Goal: Task Accomplishment & Management: Use online tool/utility

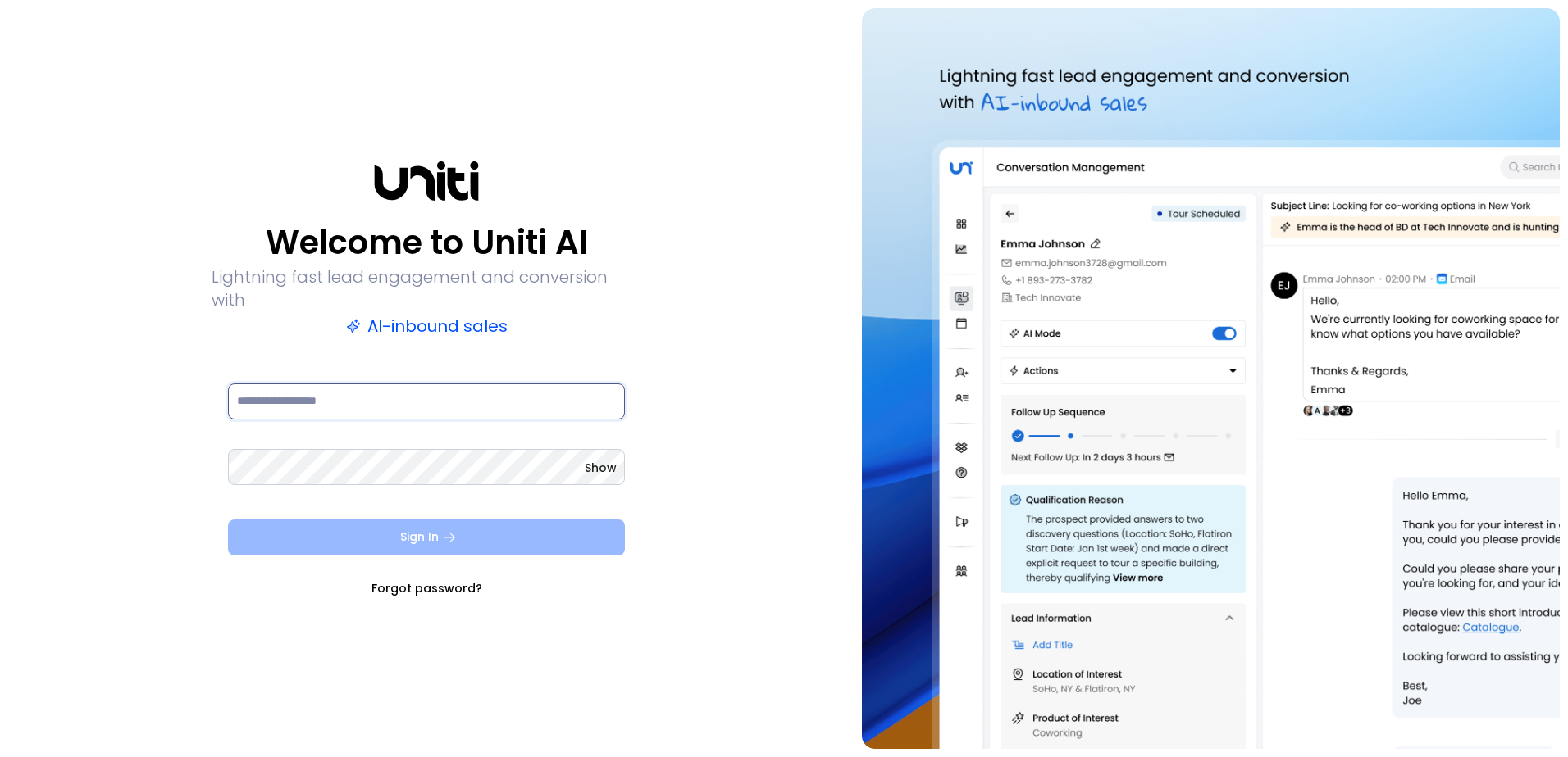
type input "**********"
click at [459, 520] on button "Sign In" at bounding box center [426, 538] width 396 height 36
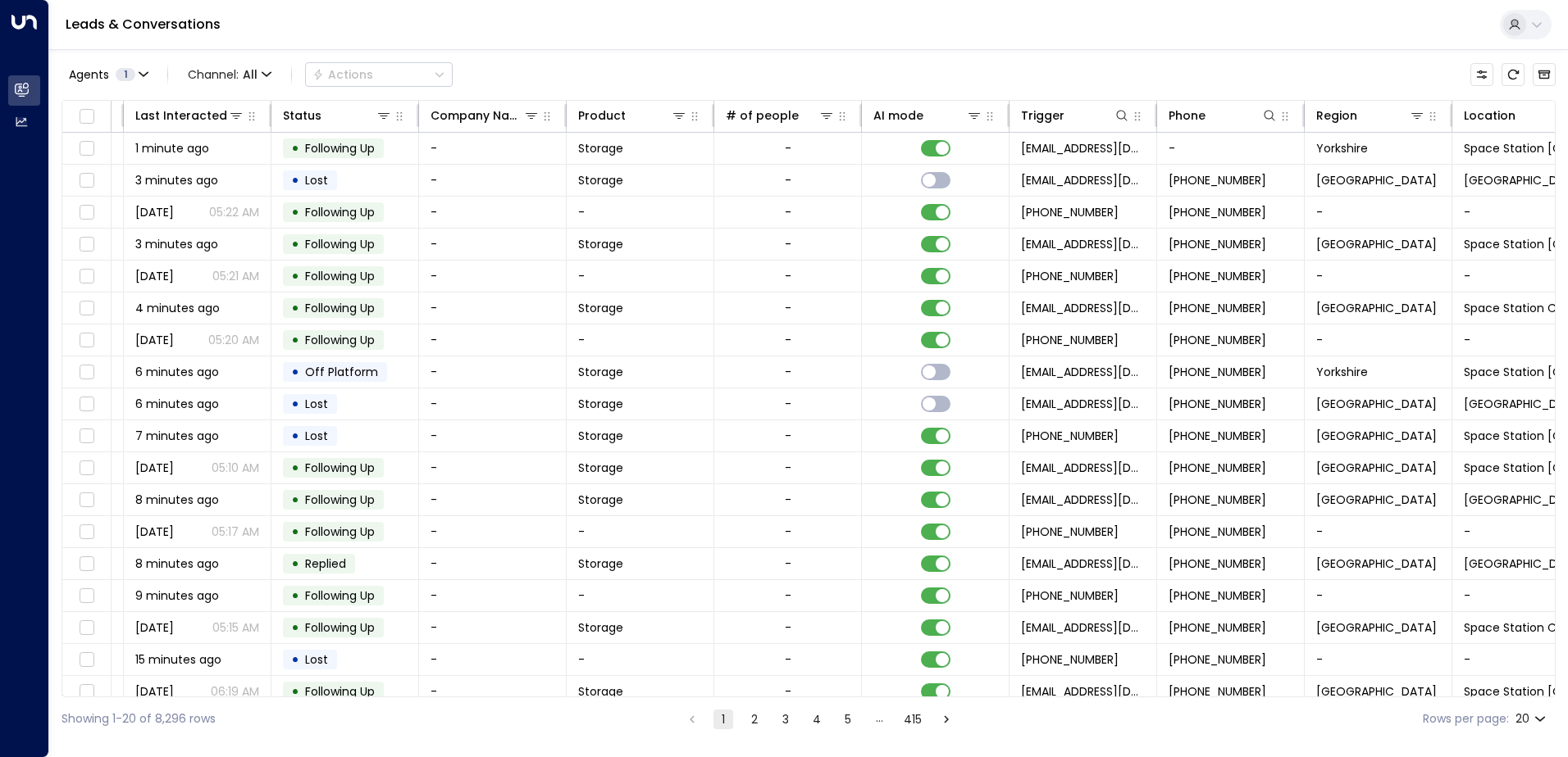
scroll to position [0, 334]
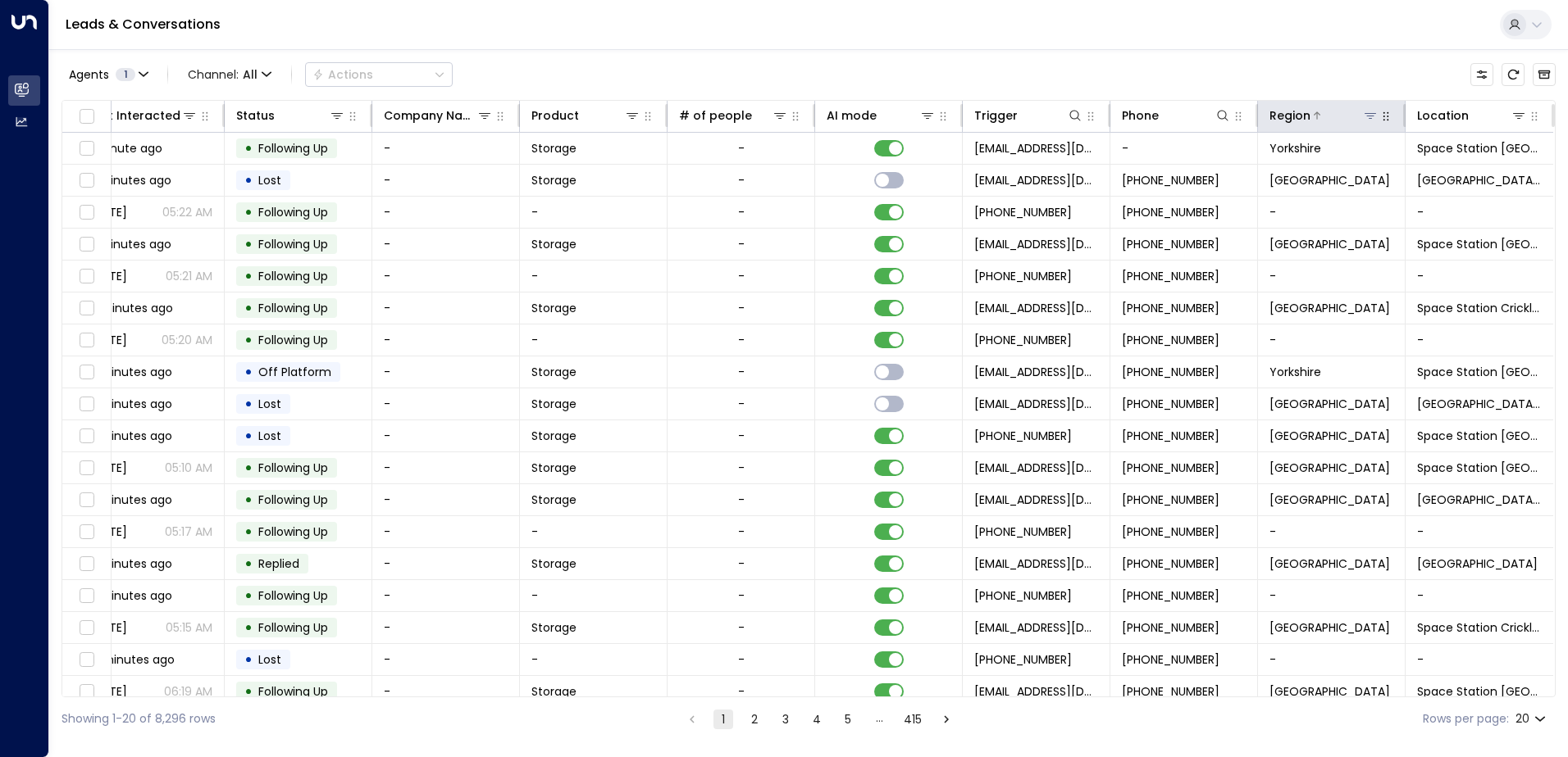
click at [1354, 115] on div at bounding box center [1344, 116] width 68 height 17
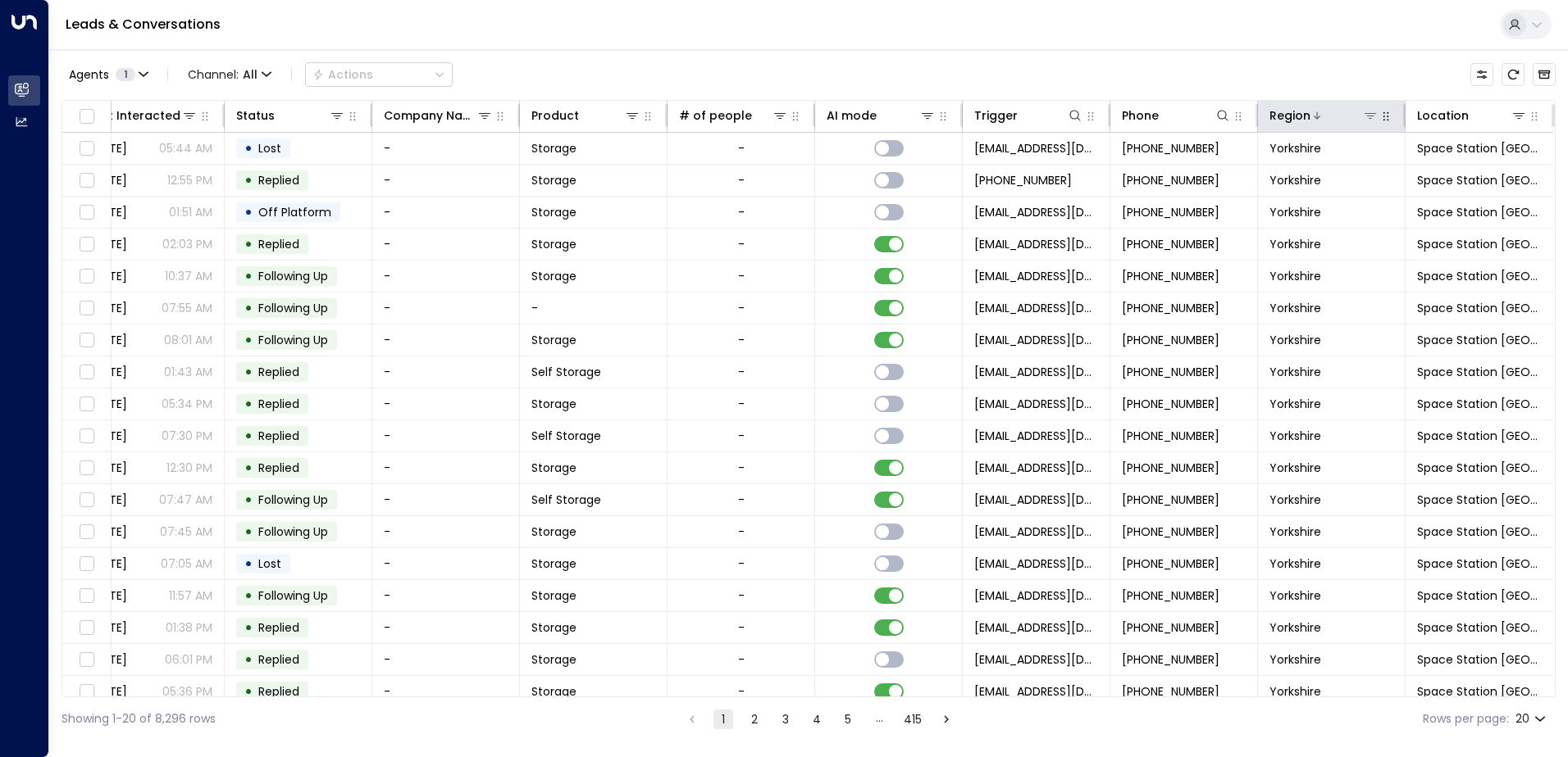
click at [1358, 124] on div "Region" at bounding box center [1324, 116] width 109 height 20
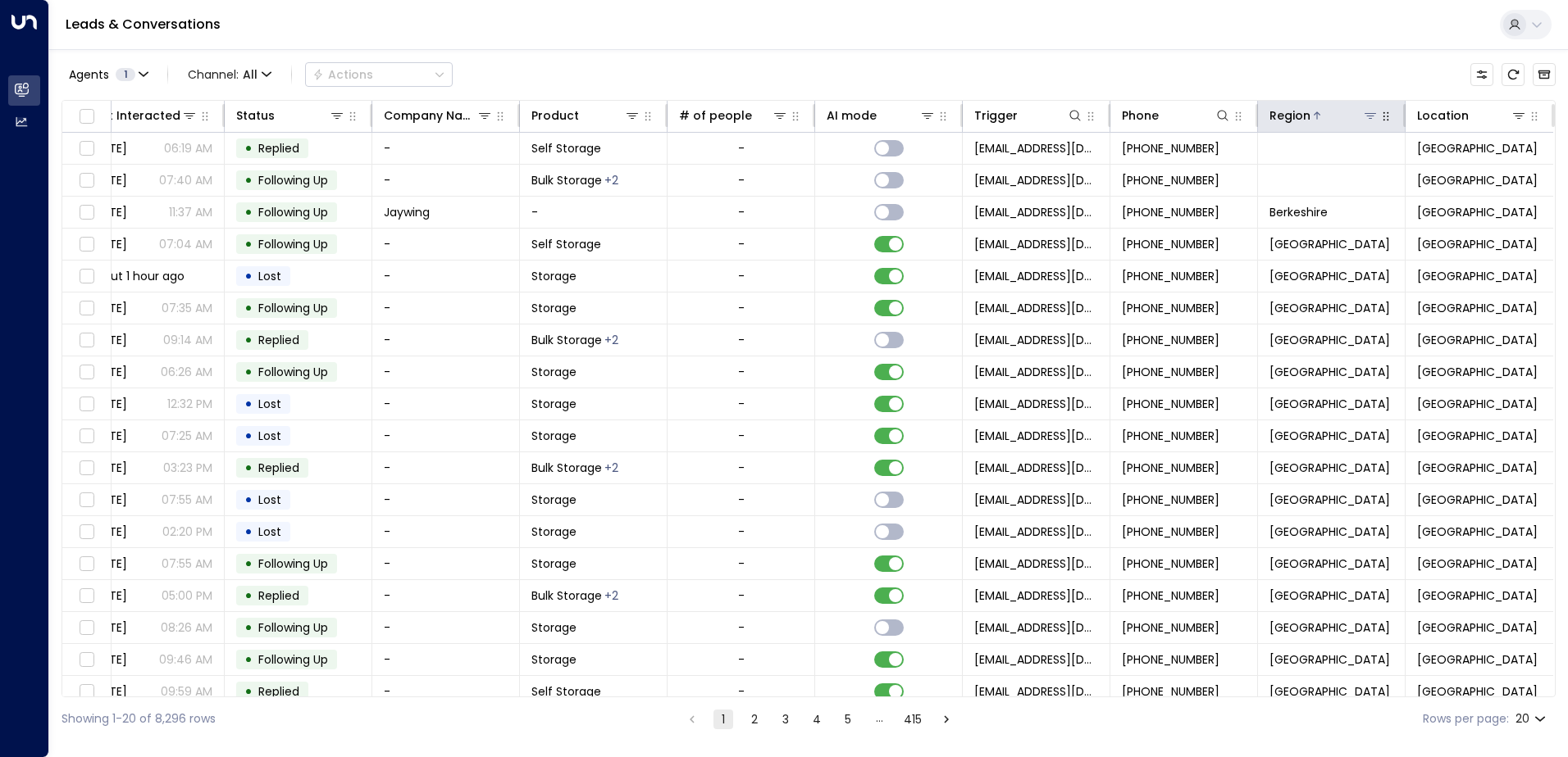
click at [1370, 111] on icon at bounding box center [1369, 115] width 13 height 13
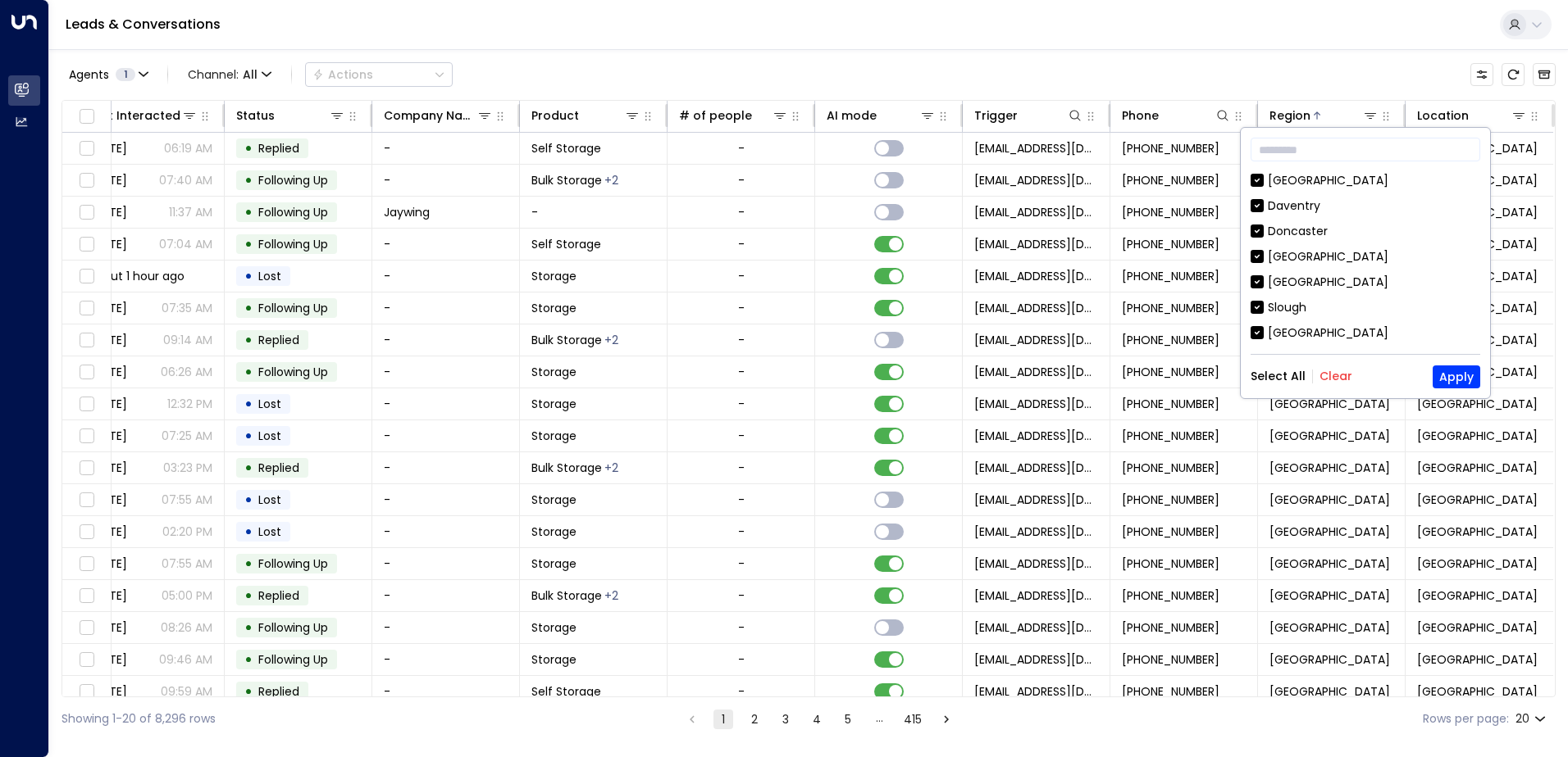
click at [1328, 374] on button "Clear" at bounding box center [1335, 376] width 33 height 13
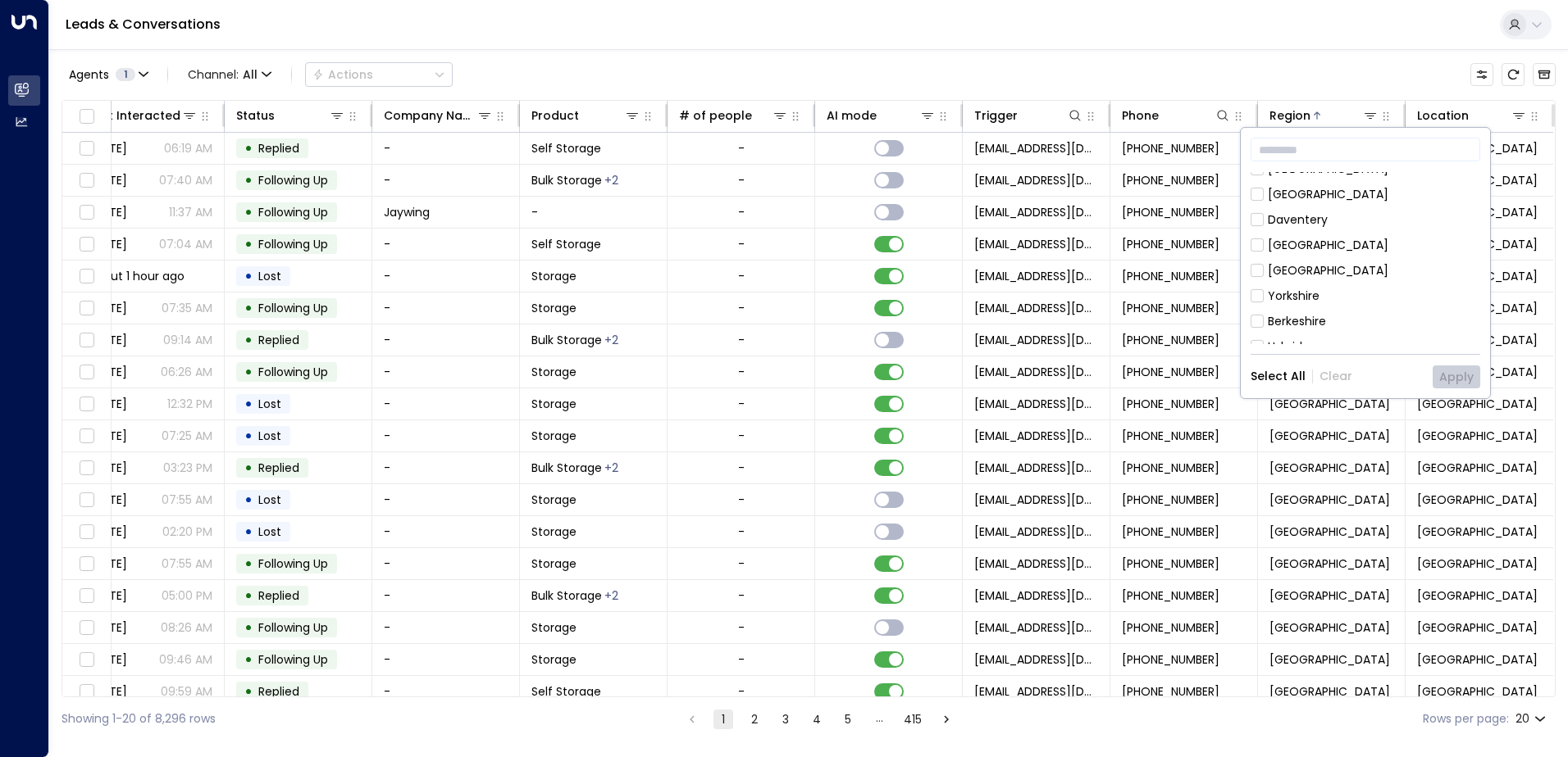
click at [1310, 276] on div "Birmingham" at bounding box center [1328, 270] width 121 height 17
click at [1467, 371] on button "Apply" at bounding box center [1456, 377] width 47 height 23
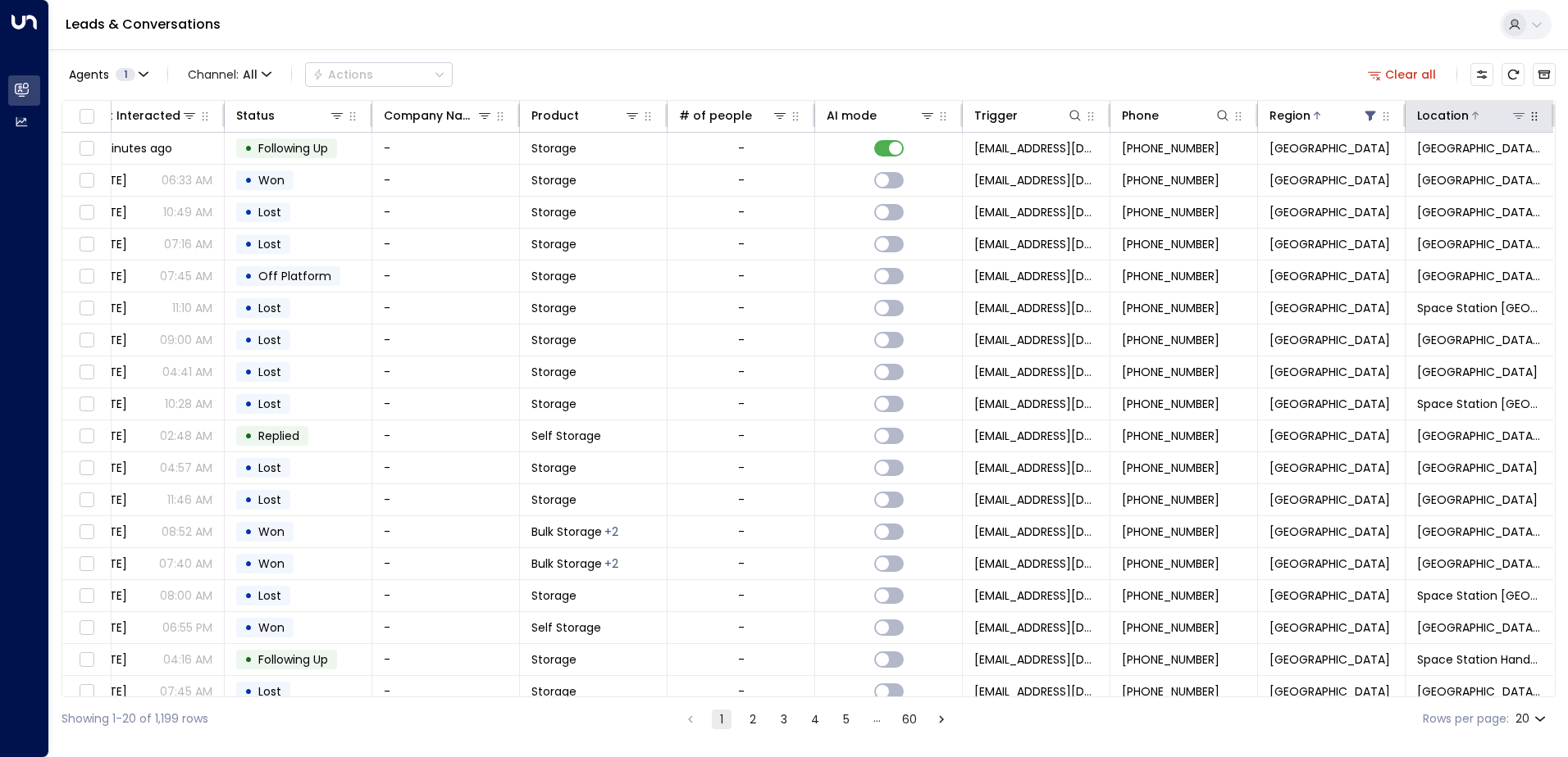
click at [1512, 111] on icon at bounding box center [1518, 115] width 13 height 13
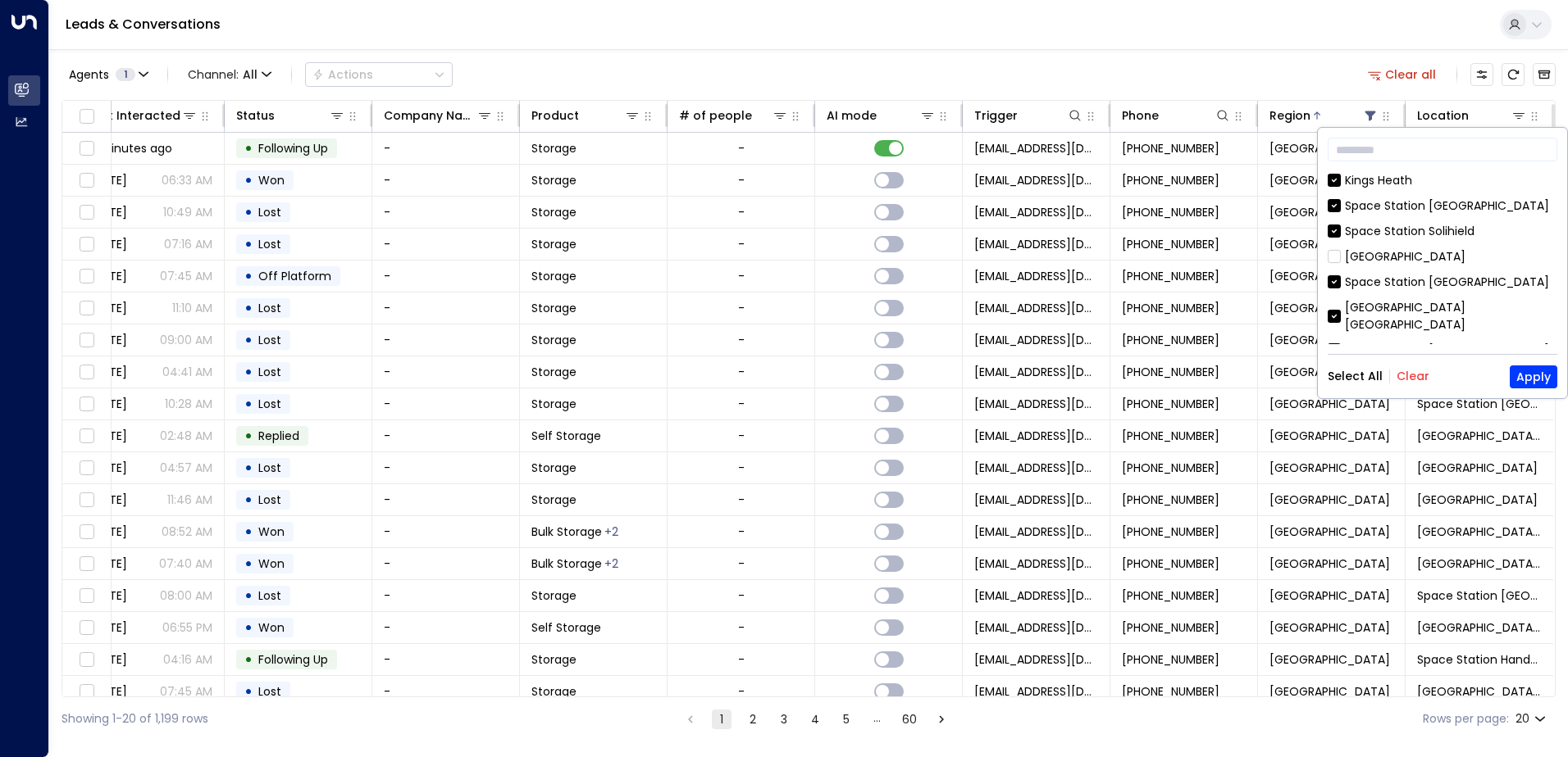
click at [1411, 373] on button "Clear" at bounding box center [1412, 376] width 33 height 13
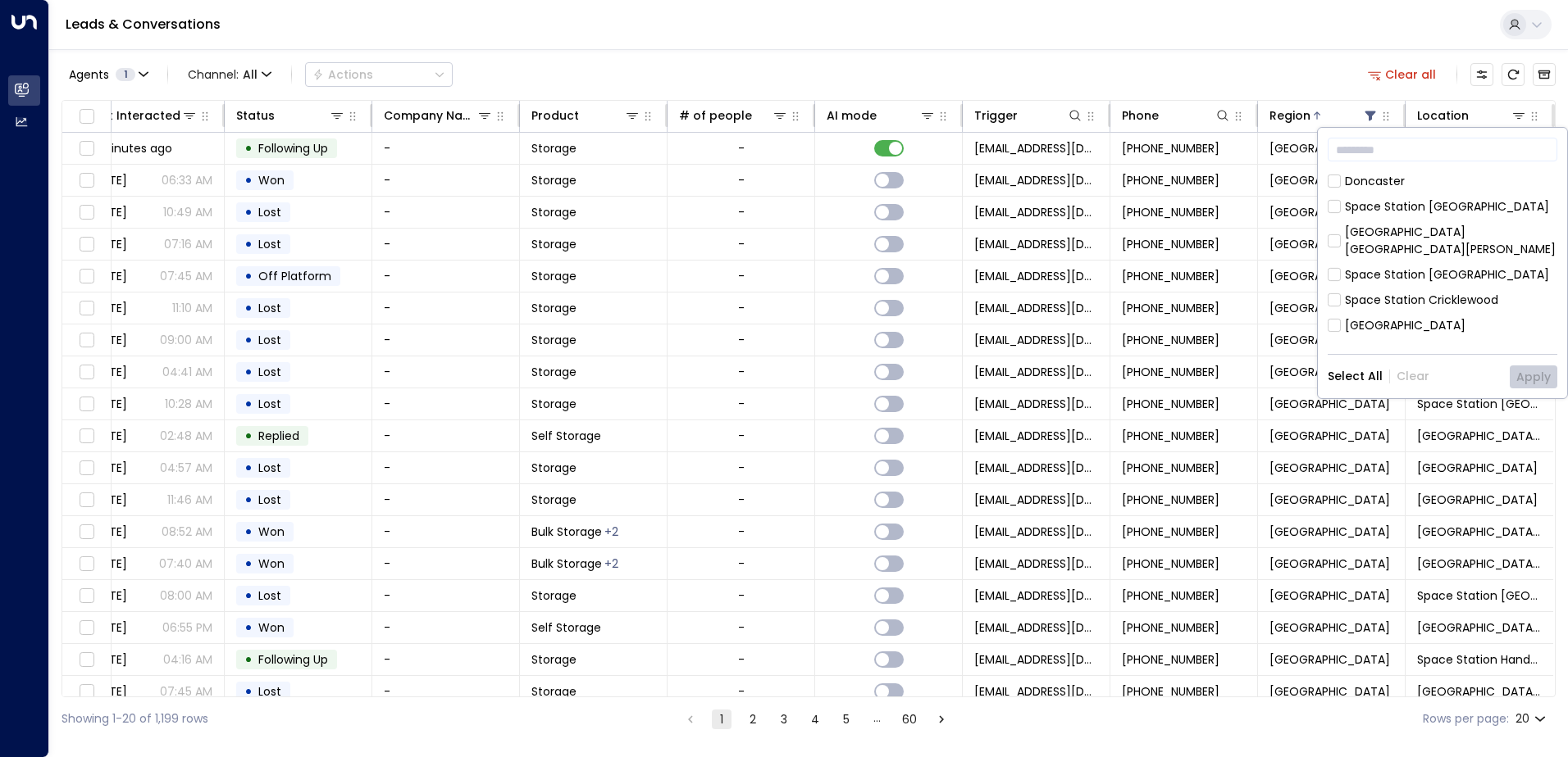
scroll to position [531, 0]
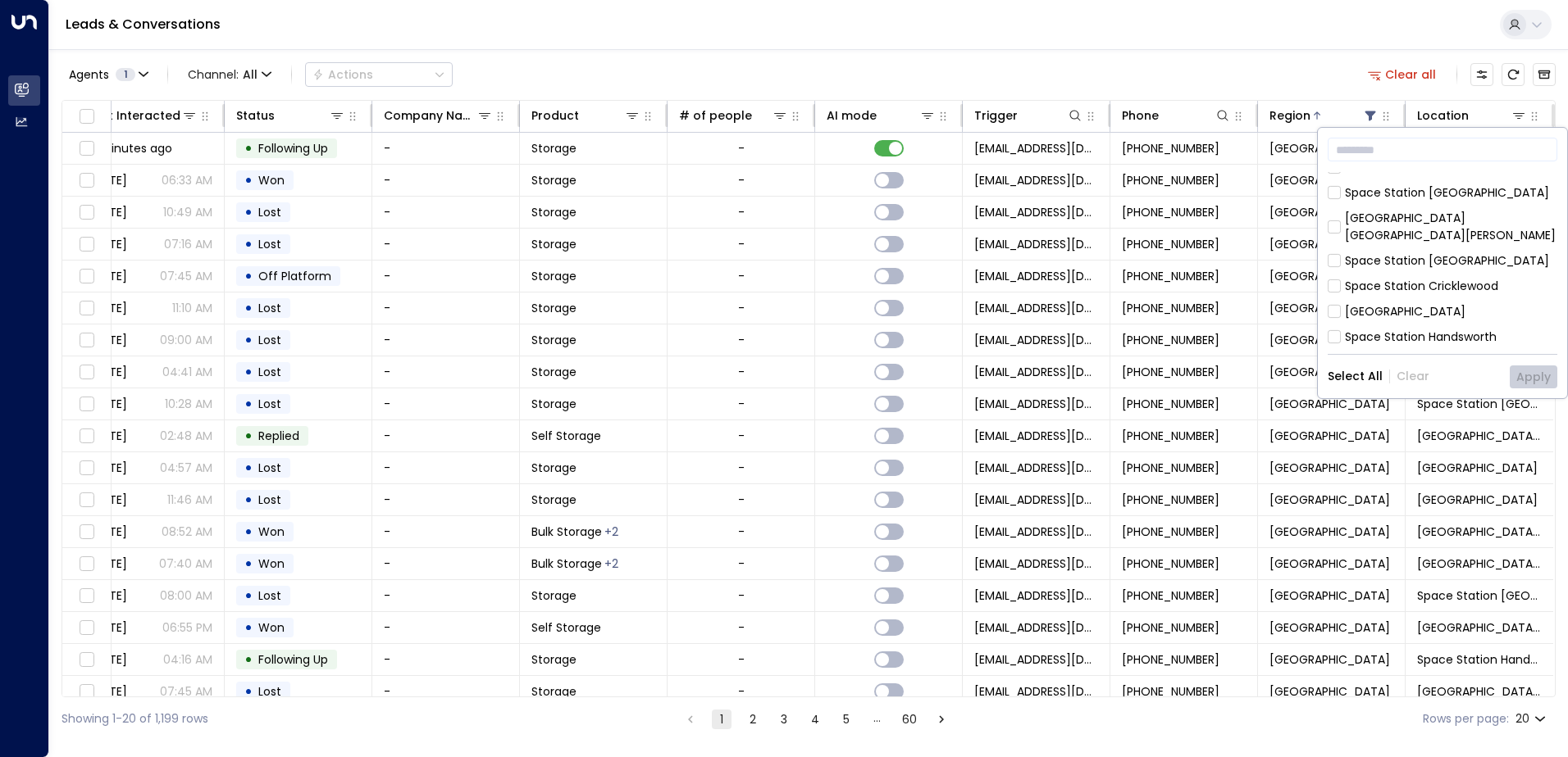
click at [1396, 405] on div "Space Station Hall Green" at bounding box center [1405, 413] width 121 height 17
click at [1526, 374] on button "Apply" at bounding box center [1533, 377] width 47 height 23
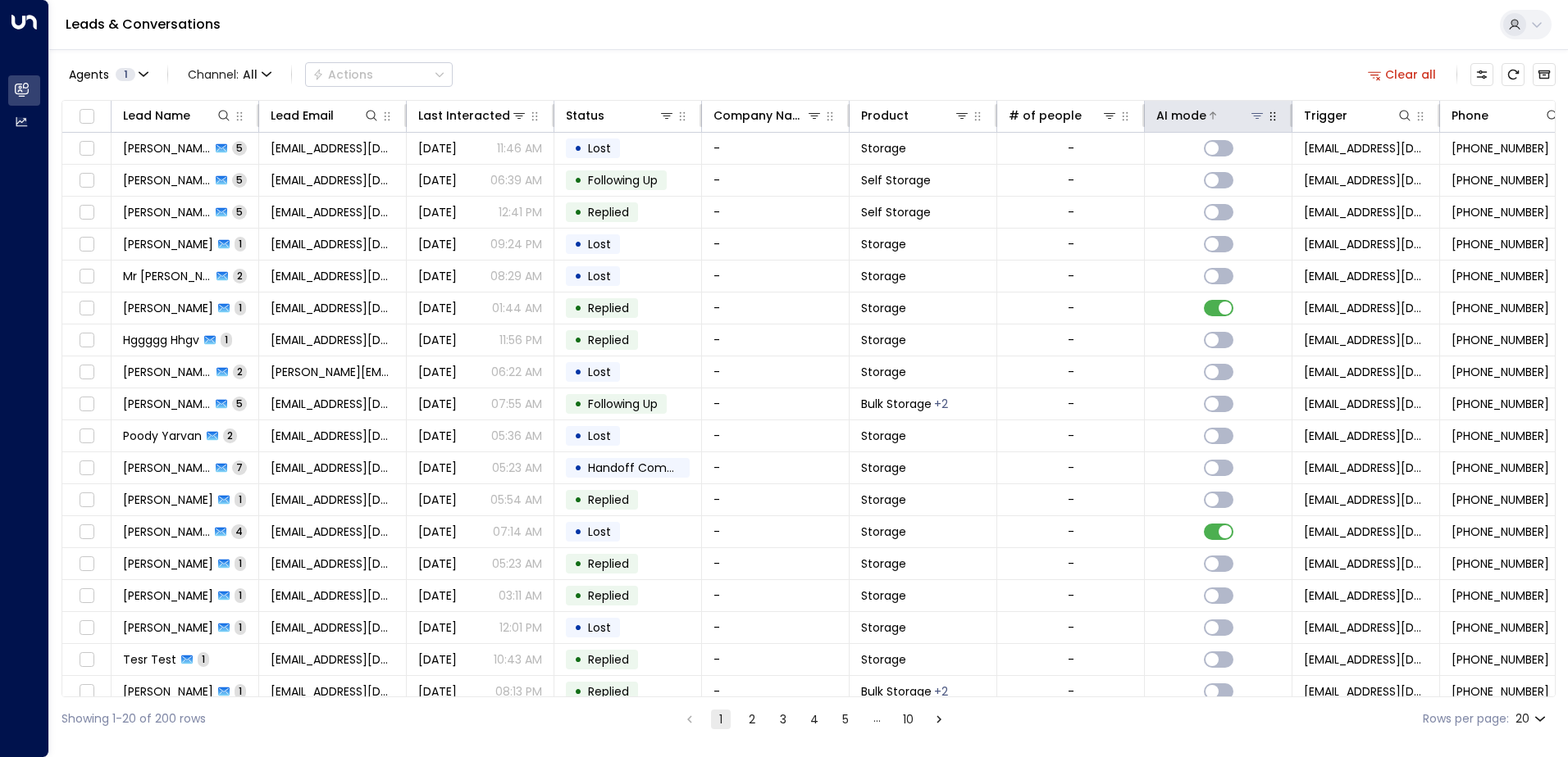
click at [1191, 111] on div "AI mode" at bounding box center [1180, 116] width 50 height 20
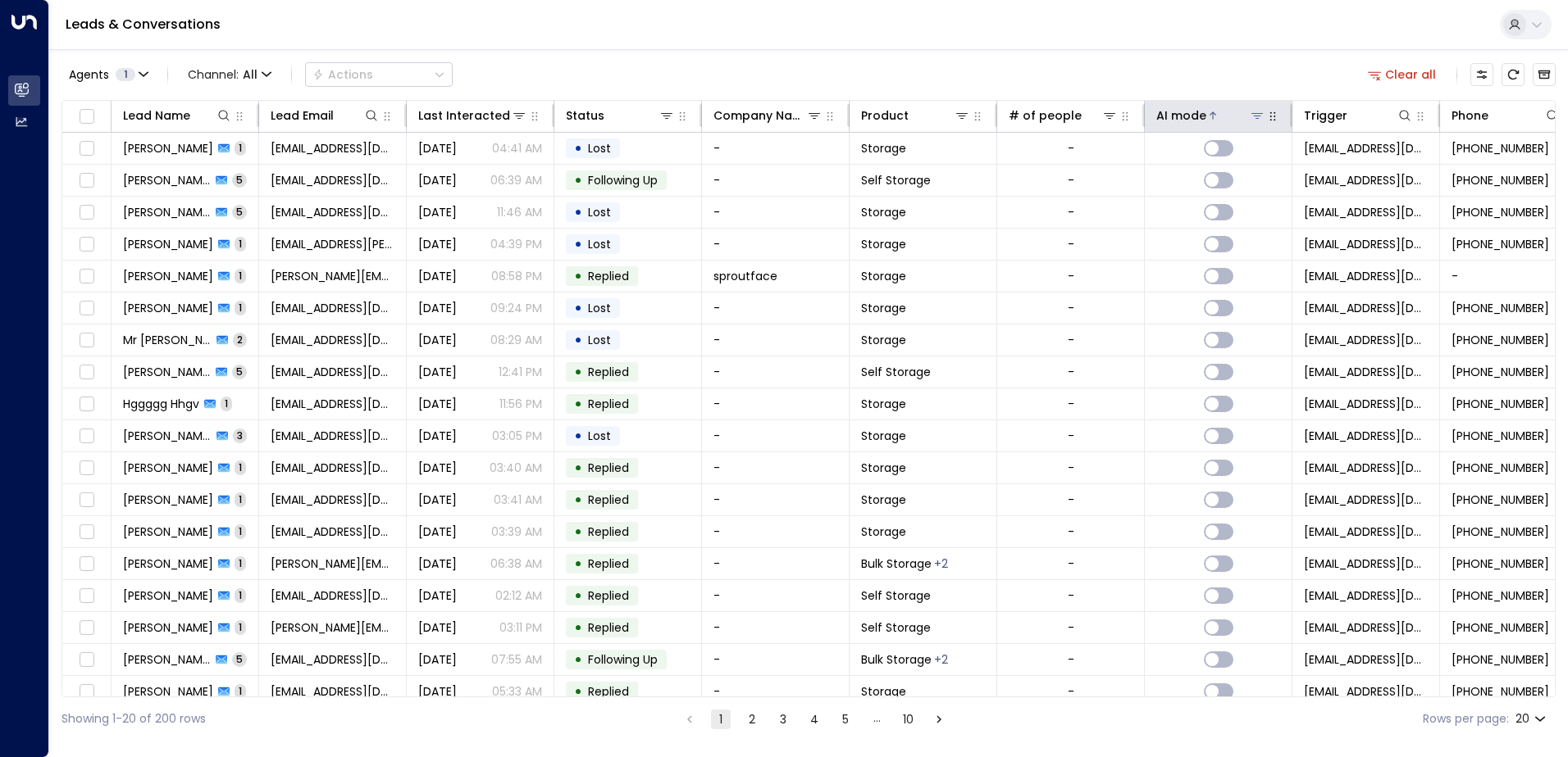
click at [1191, 111] on div "AI mode" at bounding box center [1180, 116] width 50 height 20
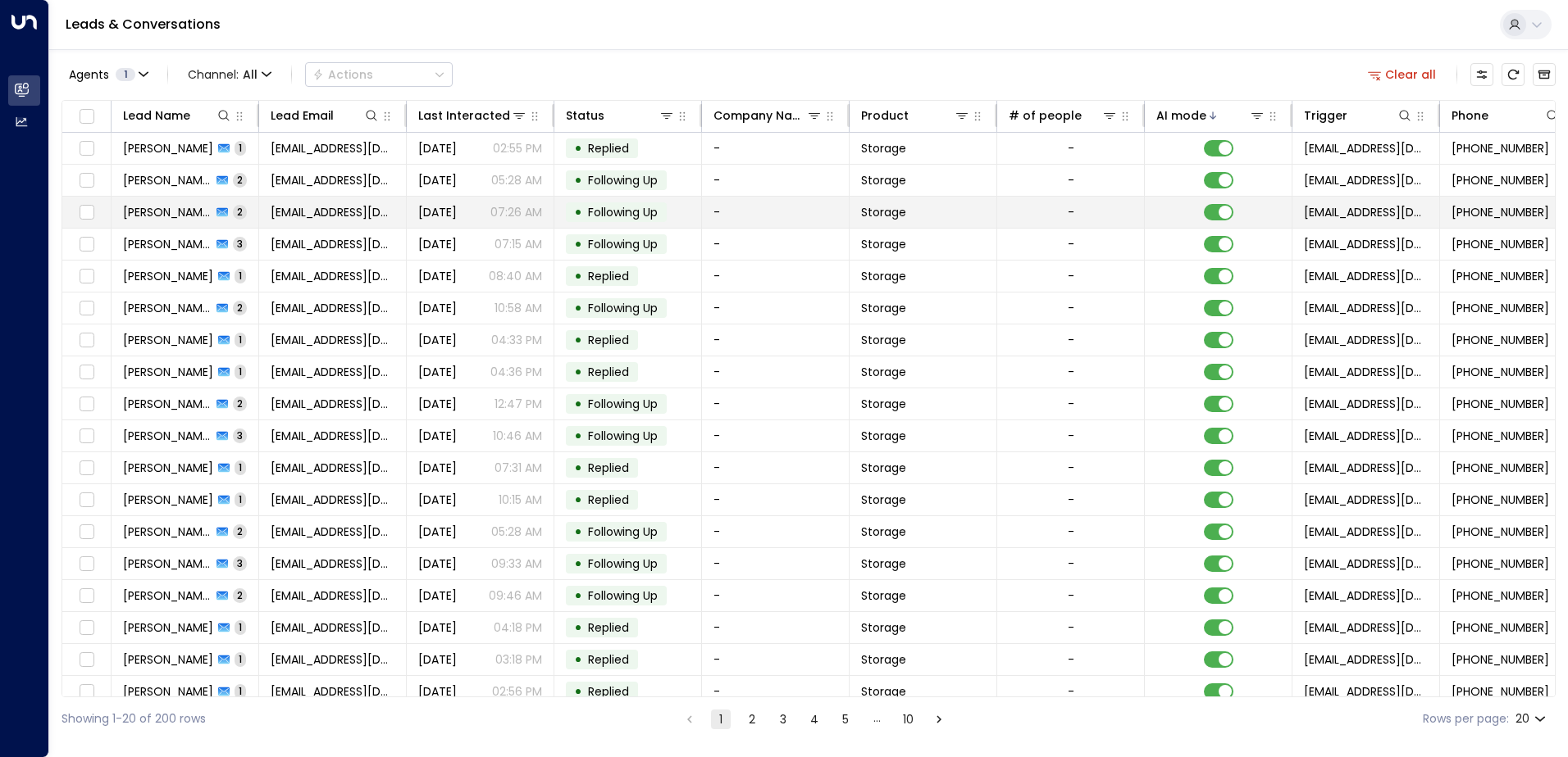
click at [797, 207] on td "-" at bounding box center [775, 212] width 147 height 32
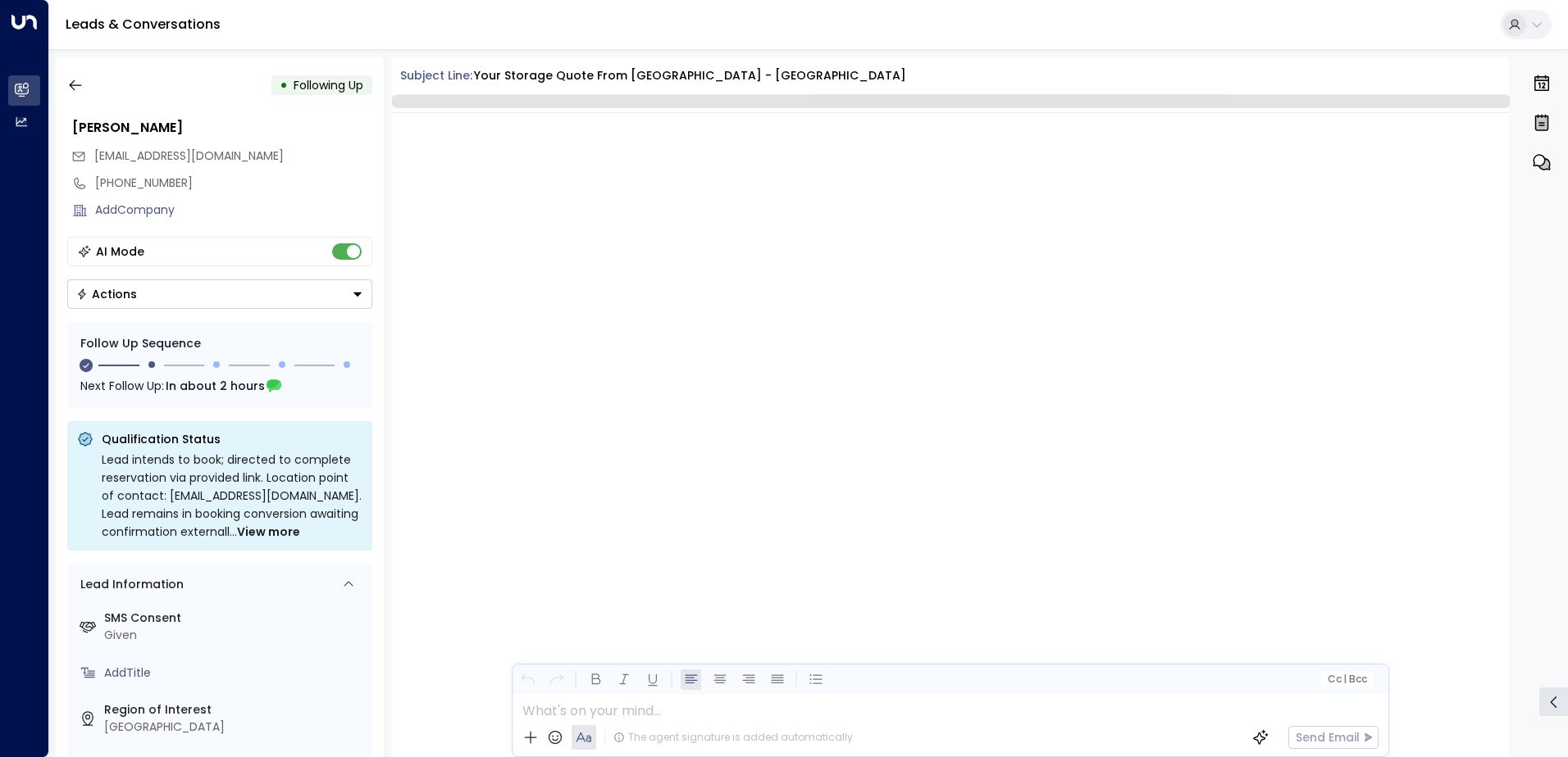
scroll to position [1491, 0]
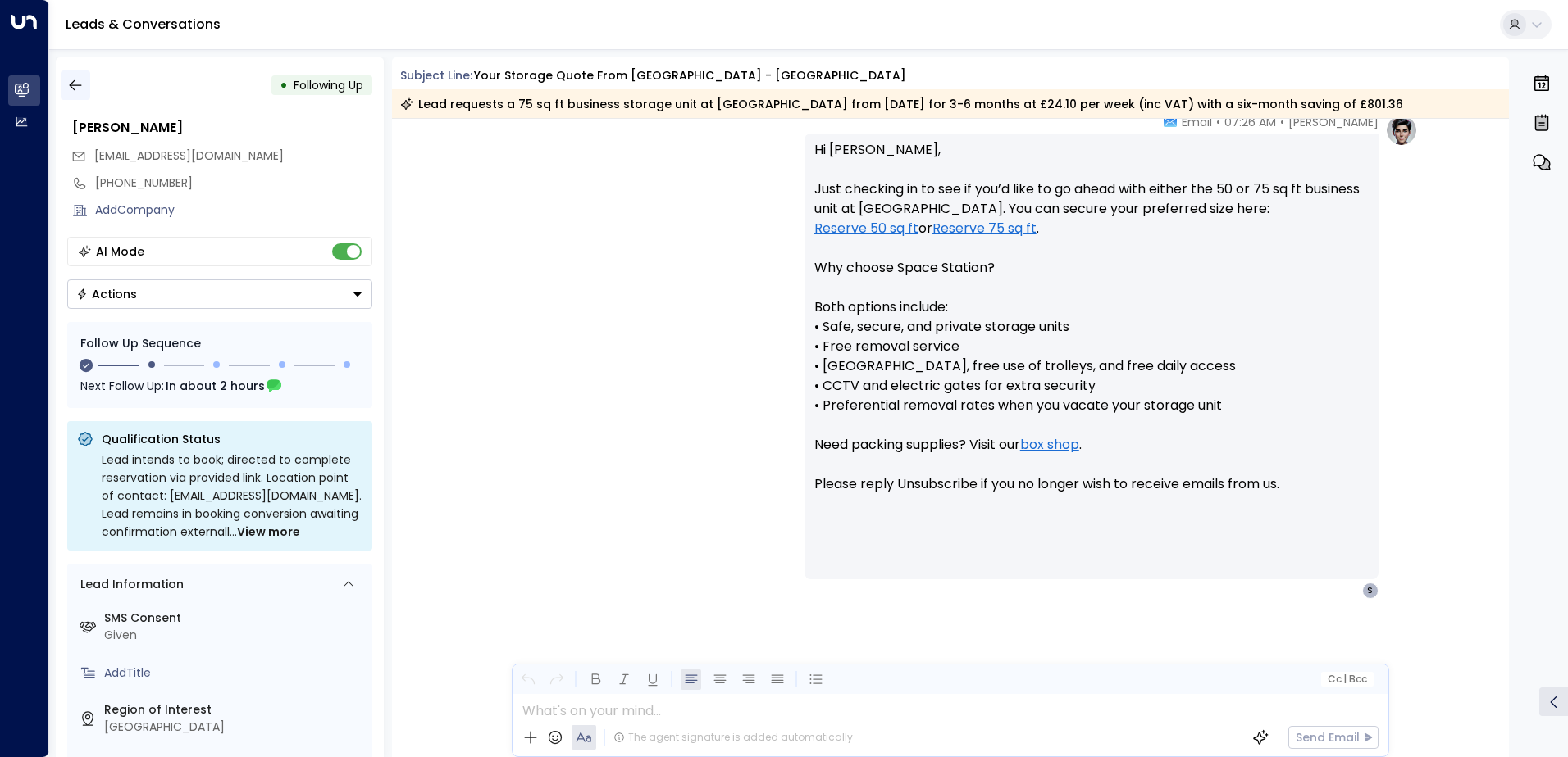
click at [71, 89] on icon "button" at bounding box center [75, 85] width 17 height 17
